Goal: Check status: Check status

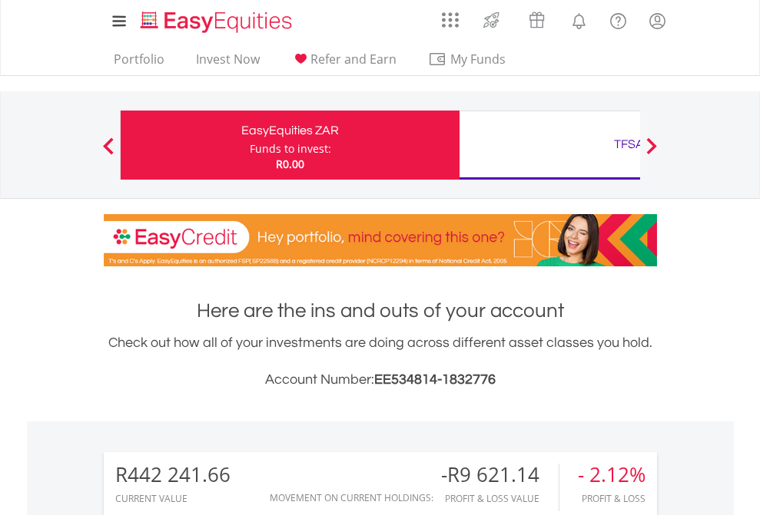
scroll to position [147, 241]
click at [250, 145] on div "Funds to invest:" at bounding box center [290, 148] width 81 height 15
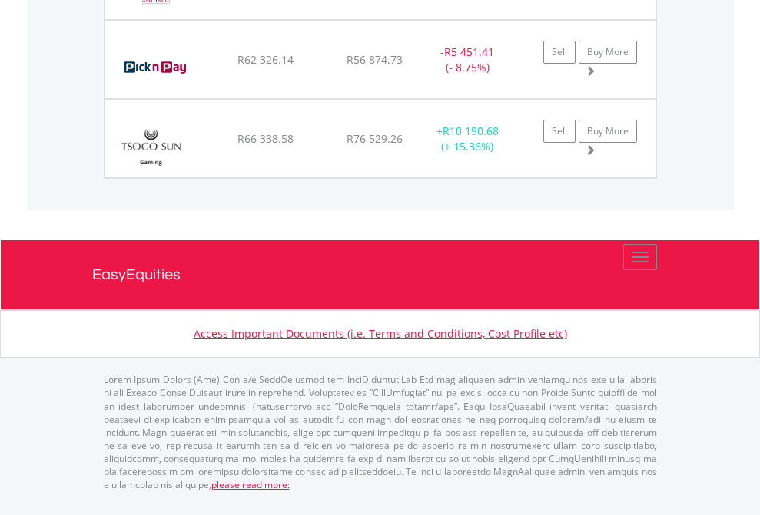
scroll to position [147, 241]
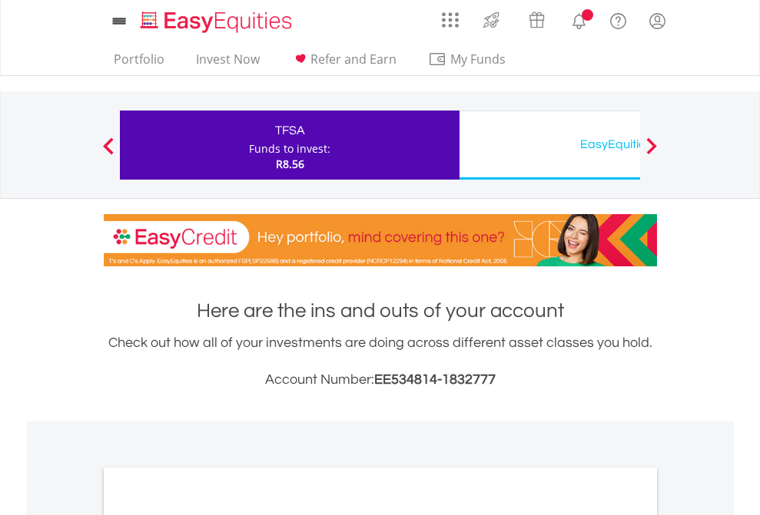
scroll to position [923, 0]
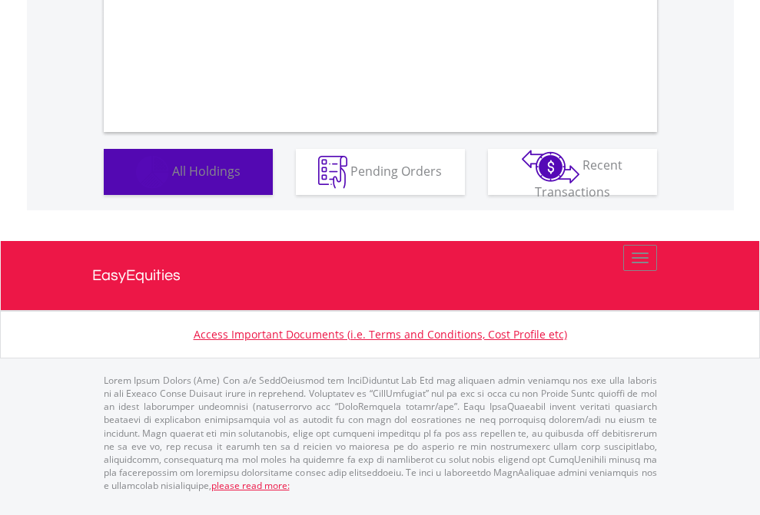
click at [172, 179] on span "All Holdings" at bounding box center [206, 170] width 68 height 17
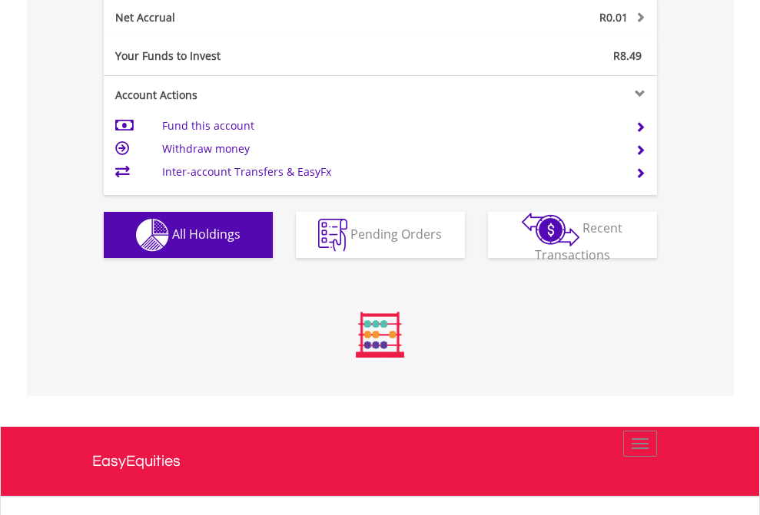
scroll to position [147, 241]
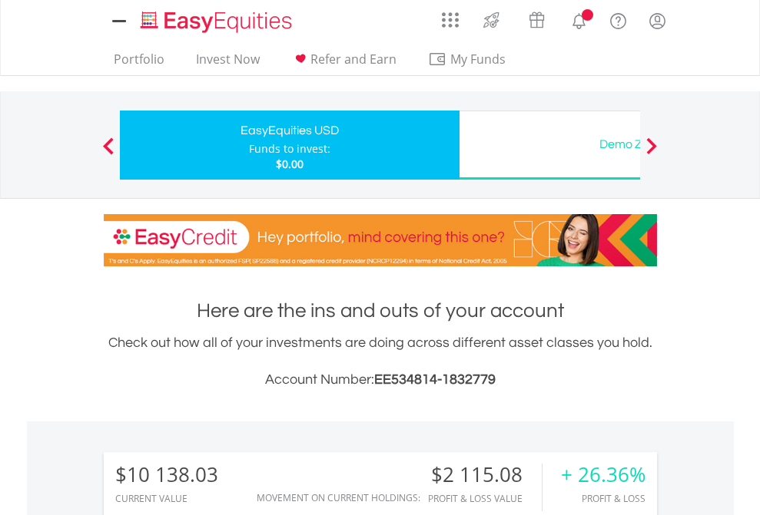
scroll to position [147, 241]
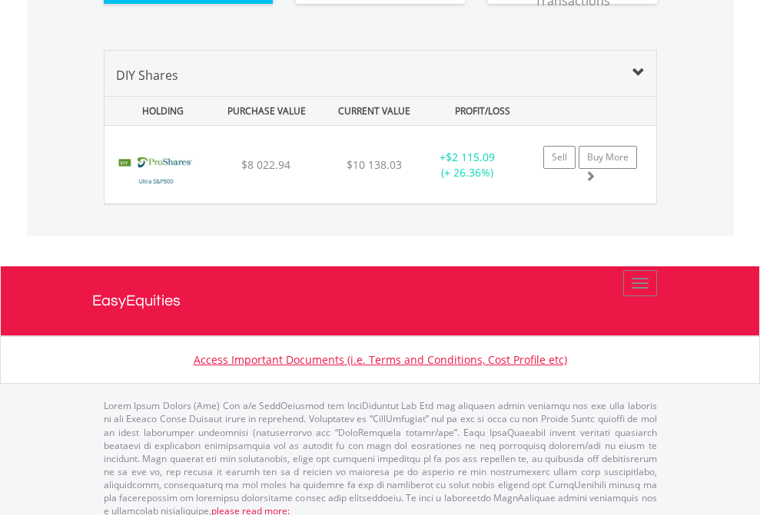
scroll to position [1709, 0]
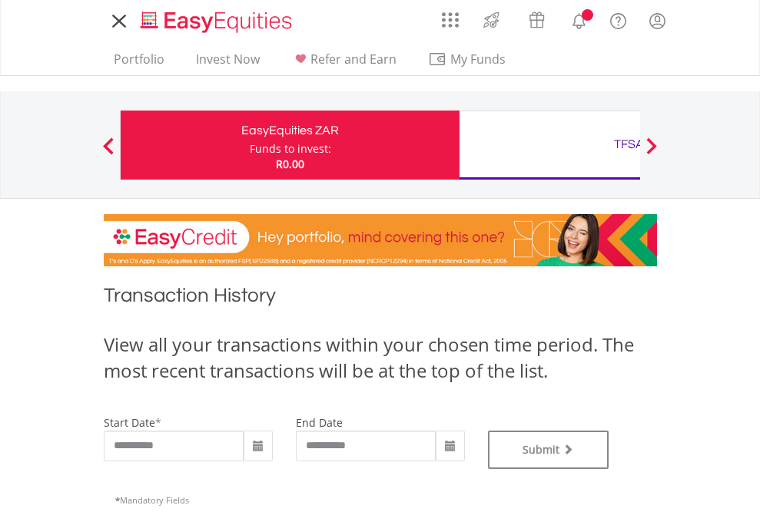
type input "**********"
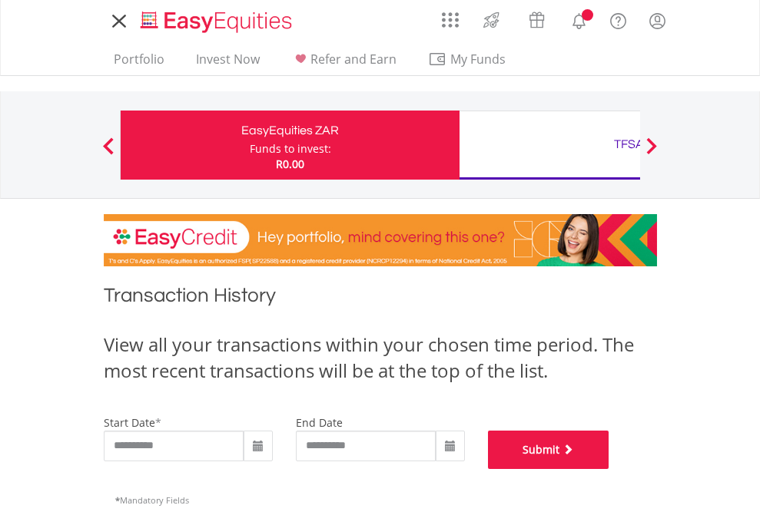
click at [609, 469] on button "Submit" at bounding box center [548, 450] width 121 height 38
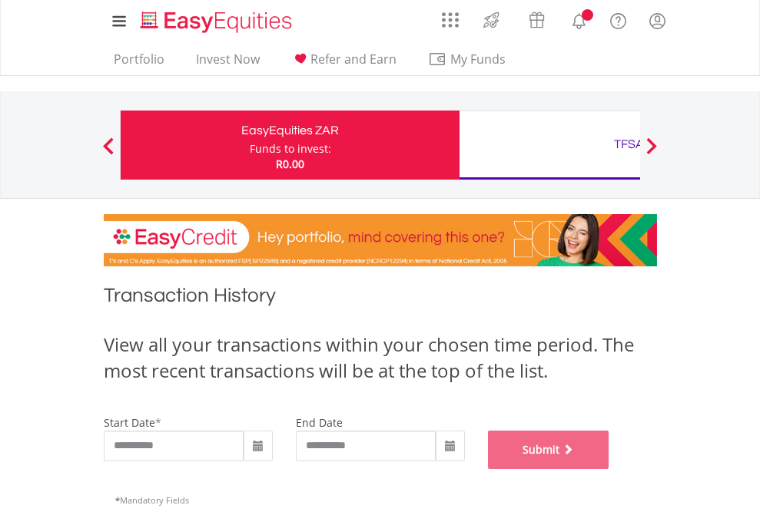
scroll to position [623, 0]
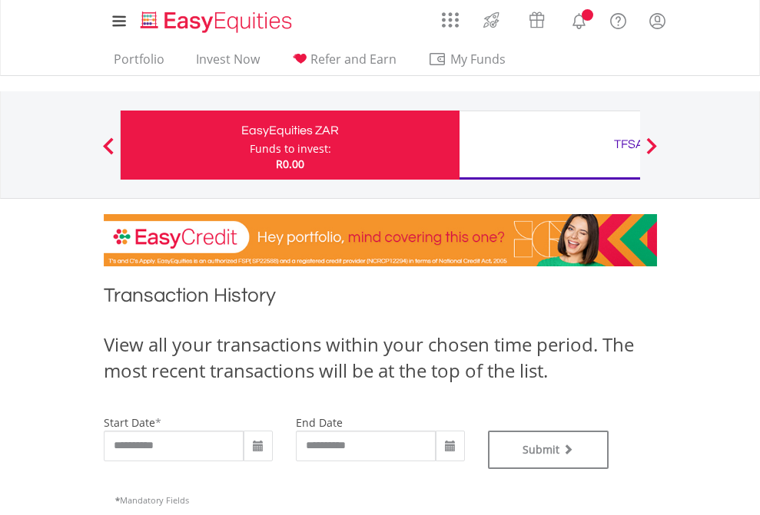
click at [549, 145] on div "TFSA" at bounding box center [629, 145] width 320 height 22
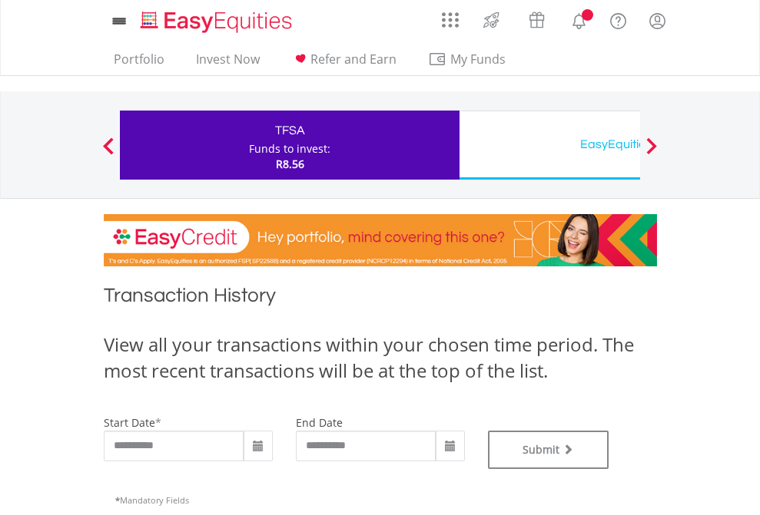
type input "**********"
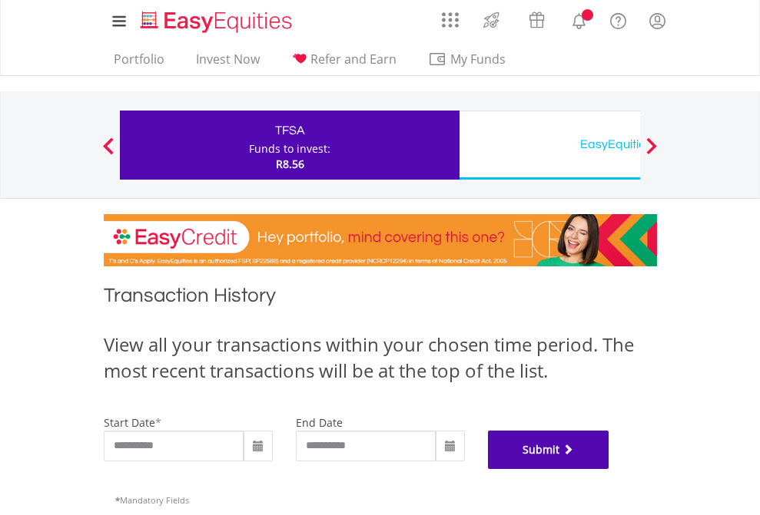
click at [609, 469] on button "Submit" at bounding box center [548, 450] width 121 height 38
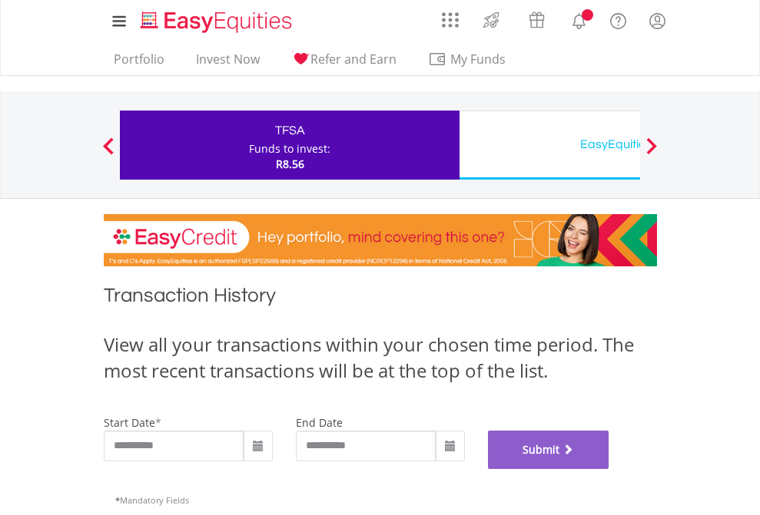
scroll to position [623, 0]
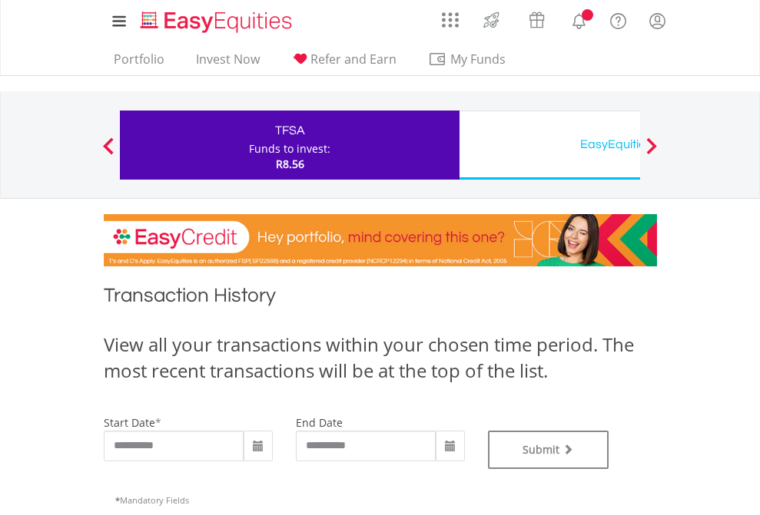
click at [549, 145] on div "EasyEquities USD" at bounding box center [629, 145] width 320 height 22
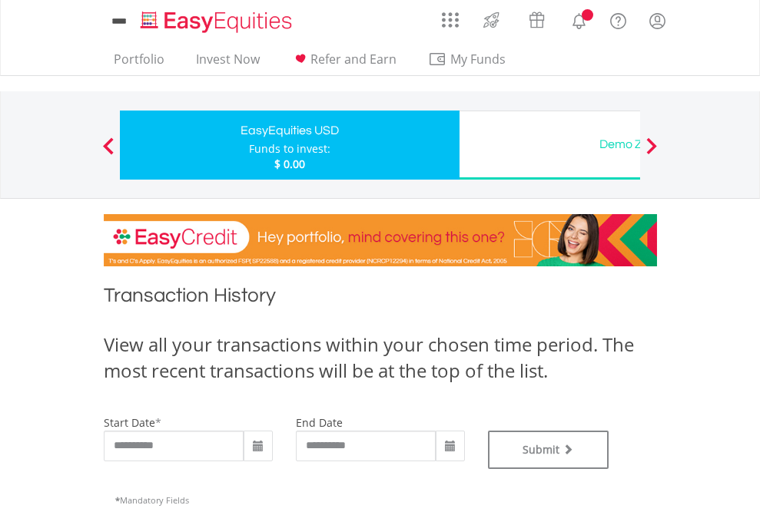
type input "**********"
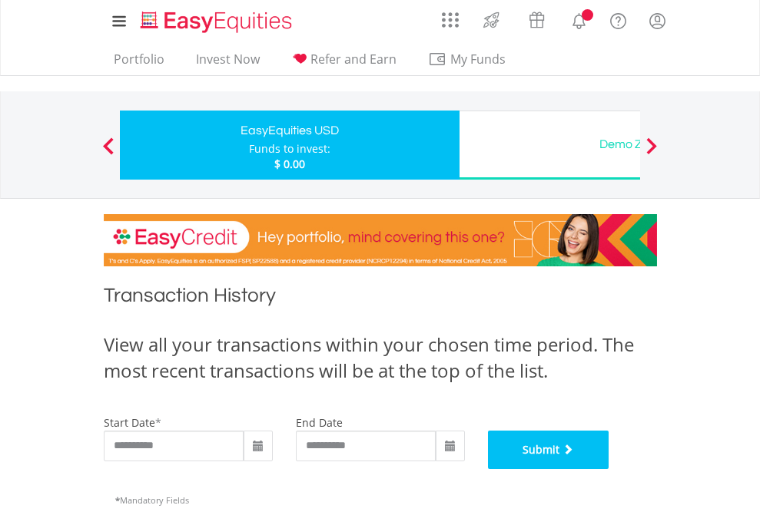
click at [609, 469] on button "Submit" at bounding box center [548, 450] width 121 height 38
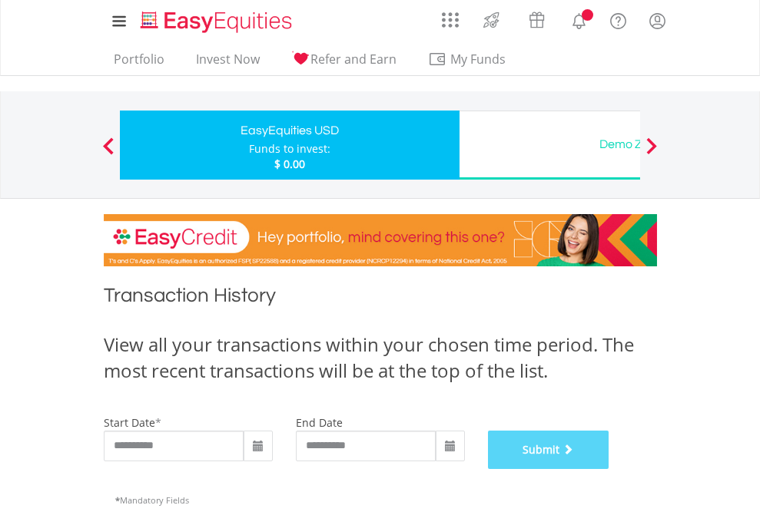
scroll to position [623, 0]
